Goal: Submit feedback/report problem

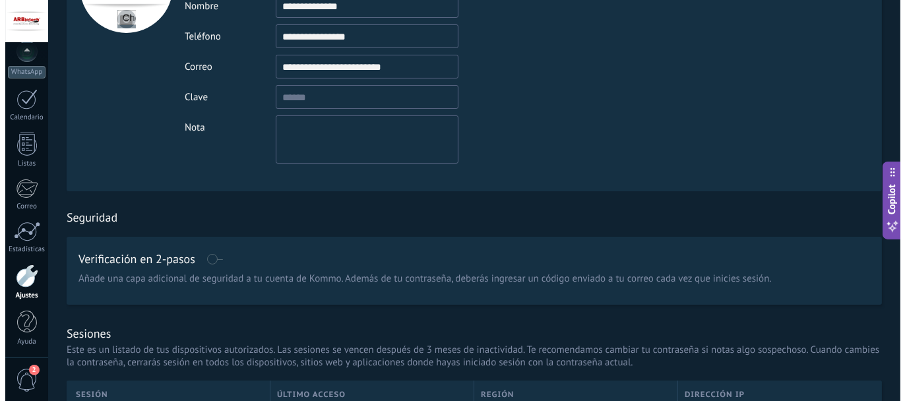
scroll to position [264, 0]
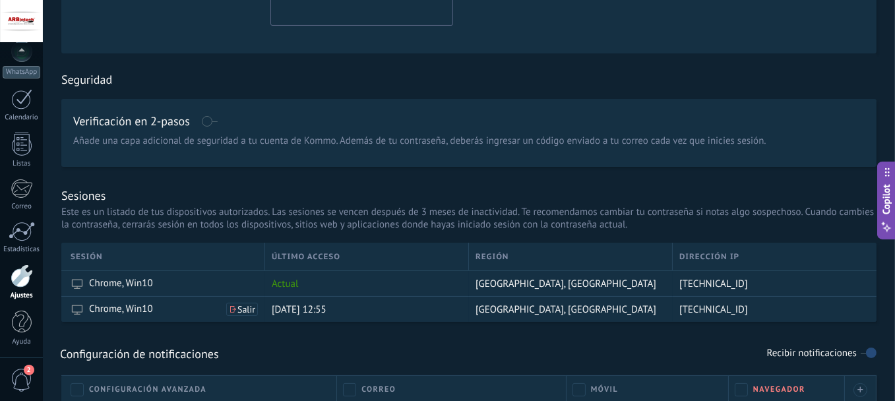
click at [20, 20] on div at bounding box center [21, 21] width 43 height 43
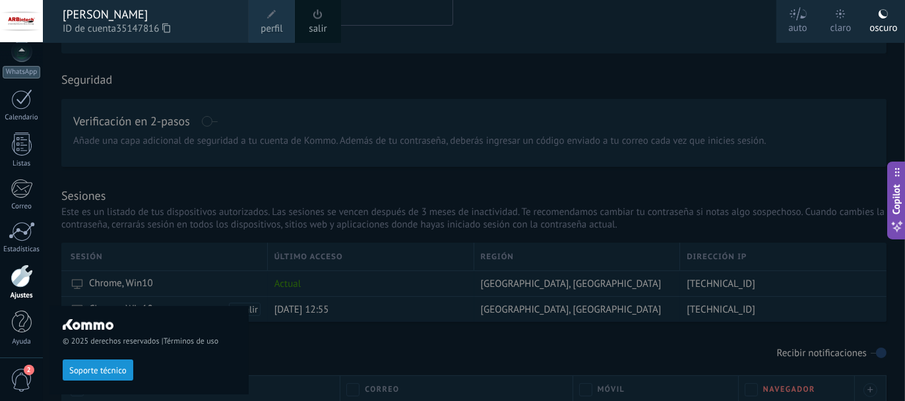
click at [20, 375] on span "2" at bounding box center [22, 380] width 22 height 23
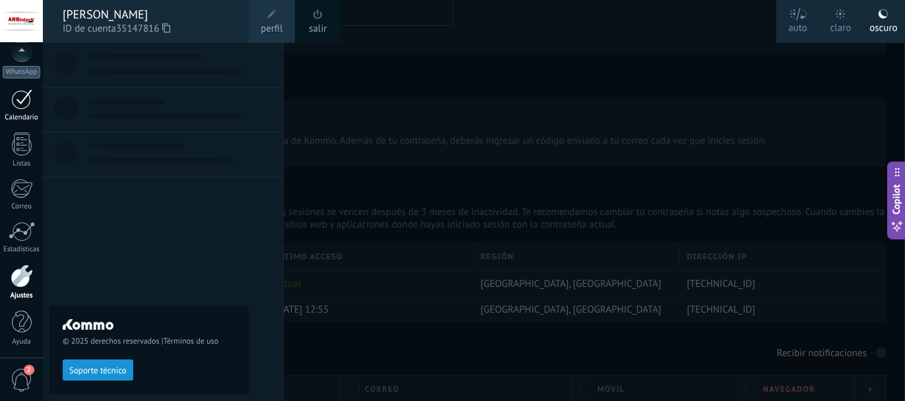
click at [22, 111] on link "Calendario" at bounding box center [21, 105] width 43 height 33
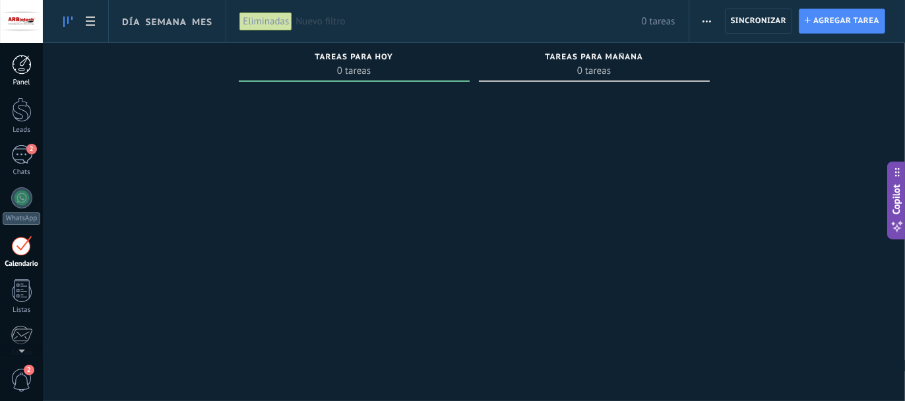
click at [21, 67] on div at bounding box center [22, 65] width 20 height 20
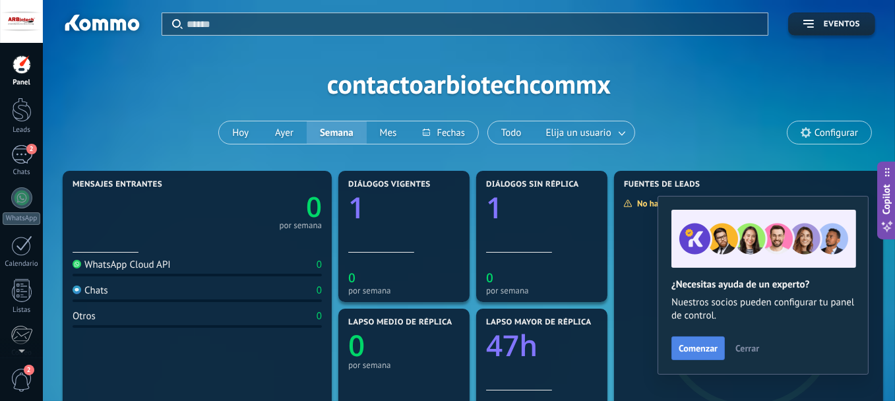
click at [690, 350] on span "Comenzar" at bounding box center [698, 348] width 39 height 9
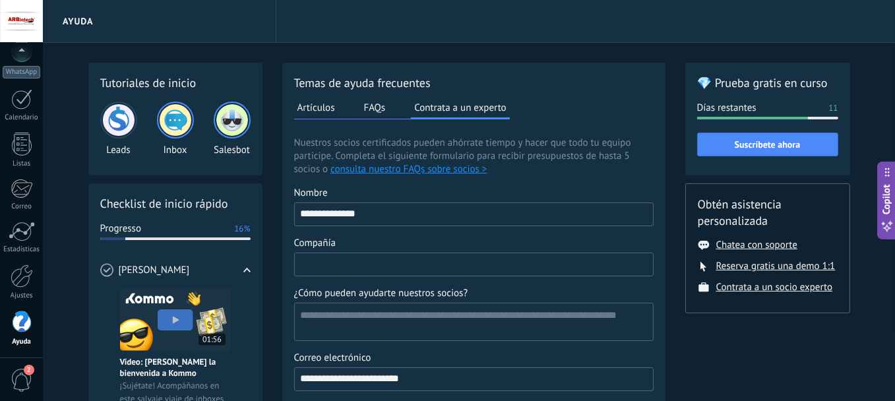
click at [427, 270] on input "Compañía" at bounding box center [474, 263] width 358 height 21
type input "*********"
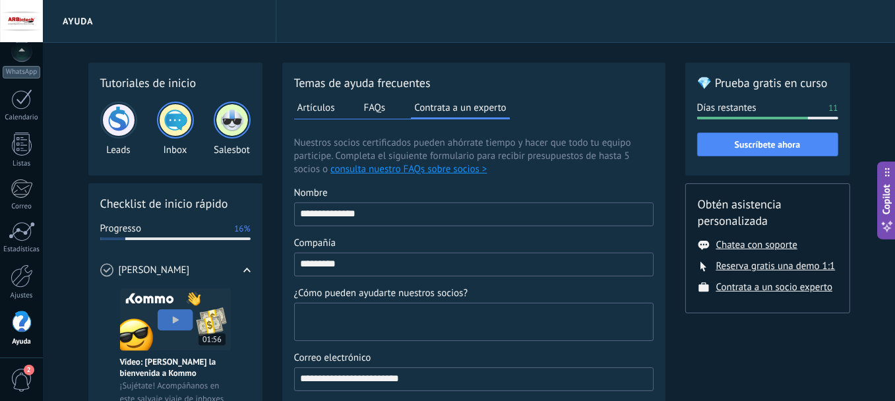
click at [315, 325] on textarea "¿Cómo pueden ayudarte nuestros socios?" at bounding box center [473, 321] width 356 height 37
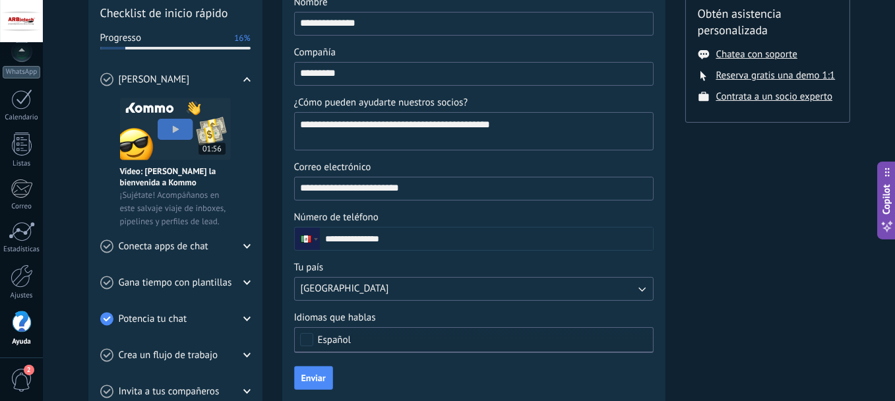
scroll to position [198, 0]
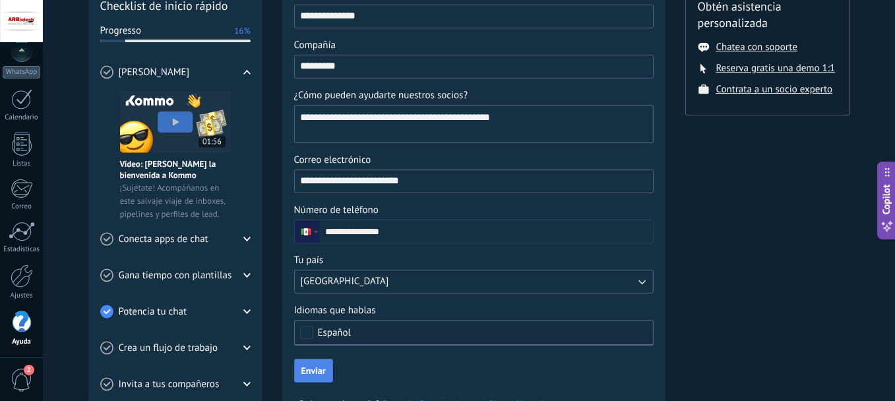
type textarea "**********"
click at [318, 367] on span "Enviar" at bounding box center [313, 370] width 24 height 9
